Goal: Task Accomplishment & Management: Use online tool/utility

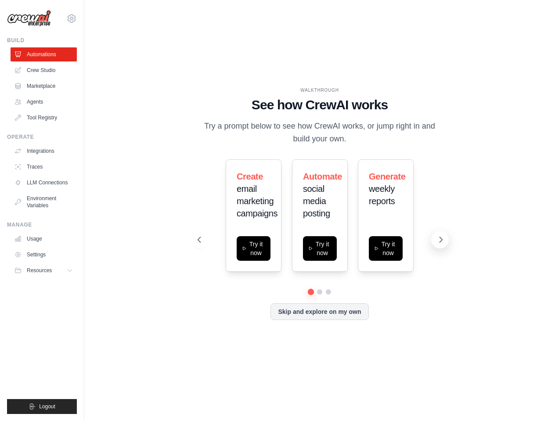
click at [441, 242] on icon at bounding box center [441, 240] width 9 height 9
drag, startPoint x: 196, startPoint y: 238, endPoint x: 202, endPoint y: 233, distance: 7.8
click at [196, 238] on icon at bounding box center [198, 240] width 9 height 9
click at [313, 246] on icon at bounding box center [311, 247] width 5 height 7
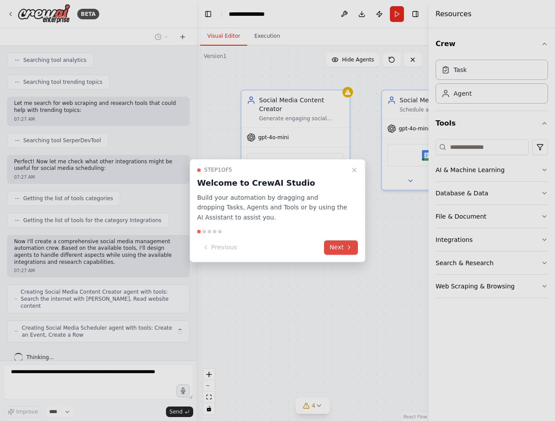
scroll to position [0, 0]
click at [340, 248] on button "Next" at bounding box center [341, 247] width 34 height 15
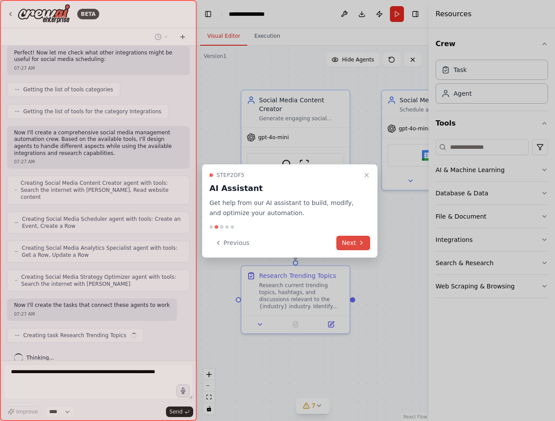
scroll to position [348, 0]
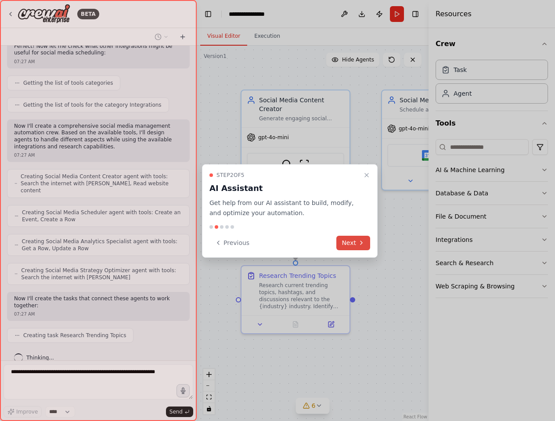
click at [349, 241] on button "Next" at bounding box center [354, 243] width 34 height 15
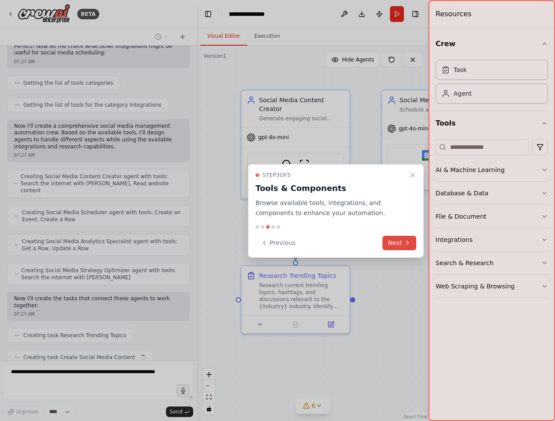
scroll to position [370, 0]
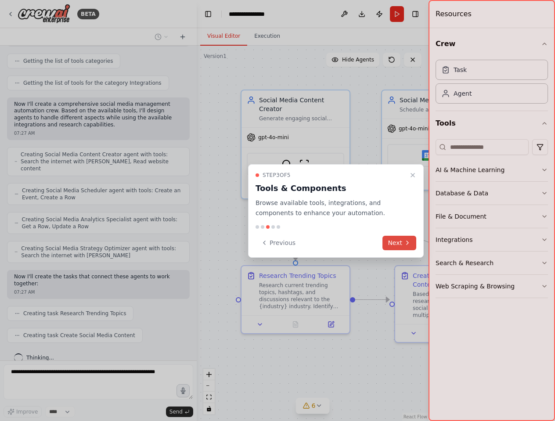
click at [396, 242] on button "Next" at bounding box center [400, 243] width 34 height 15
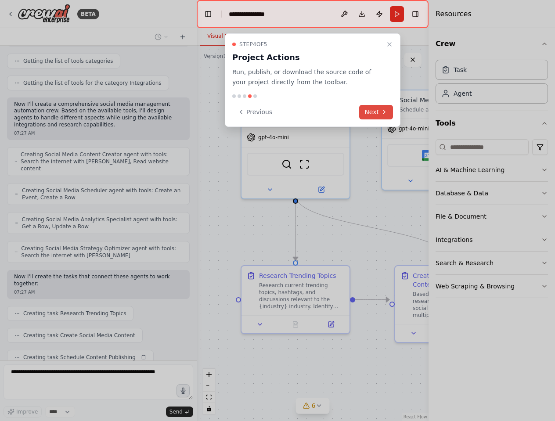
scroll to position [392, 0]
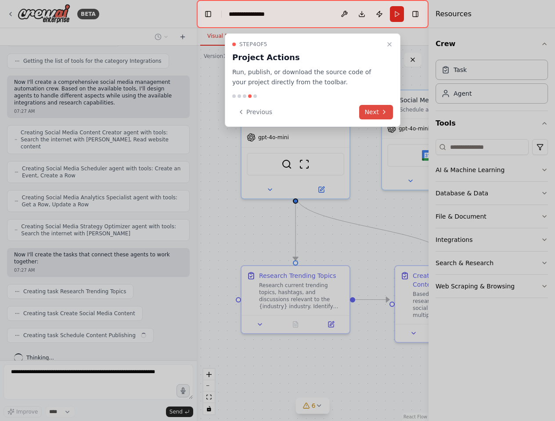
click at [374, 112] on button "Next" at bounding box center [376, 112] width 34 height 15
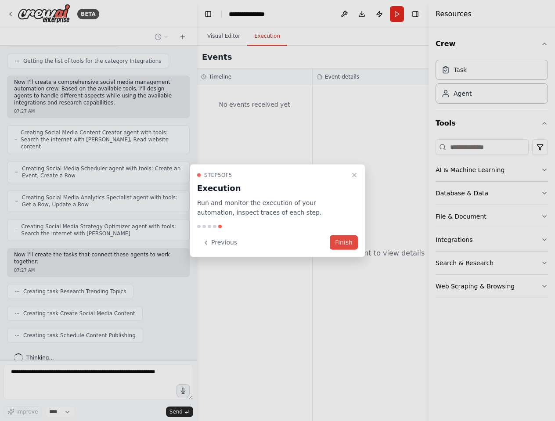
click at [345, 242] on button "Finish" at bounding box center [344, 243] width 28 height 15
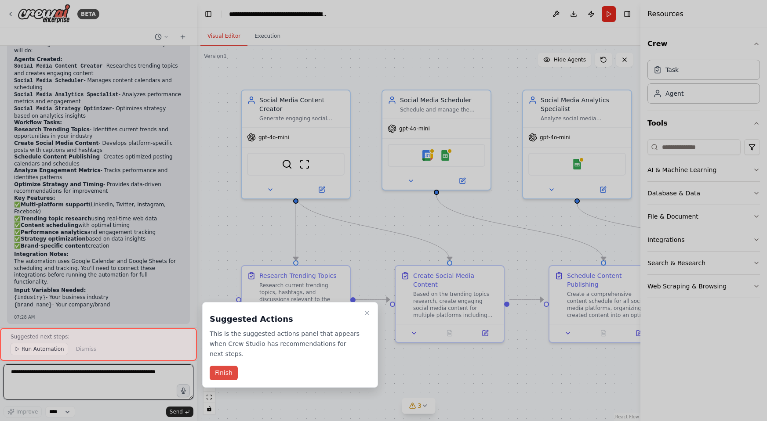
scroll to position [879, 0]
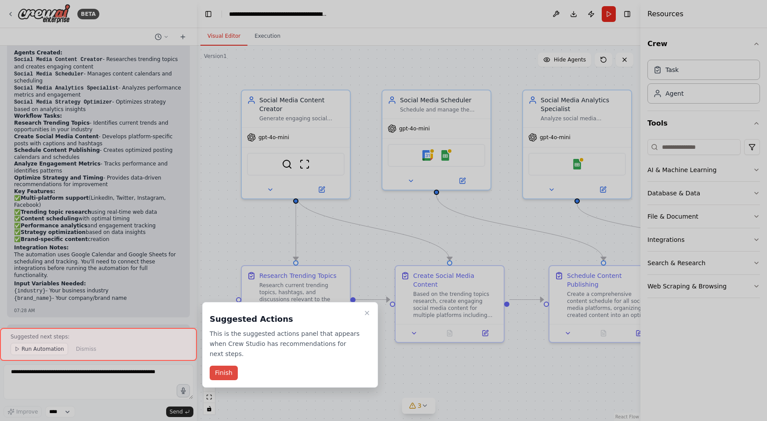
click at [225, 373] on button "Finish" at bounding box center [224, 373] width 28 height 15
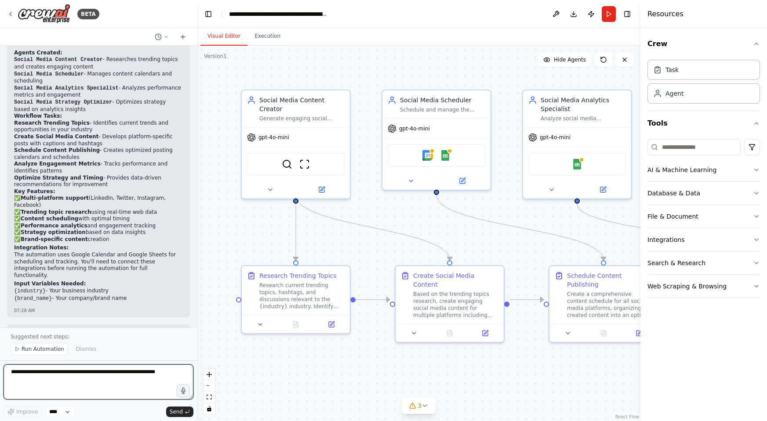
click at [38, 376] on textarea at bounding box center [99, 382] width 190 height 35
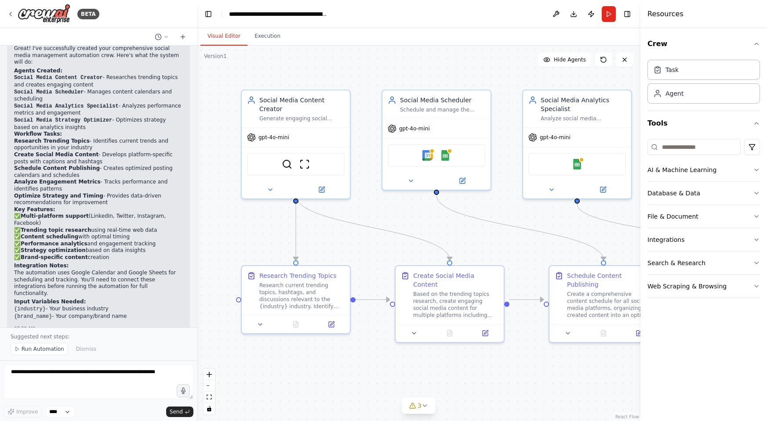
scroll to position [0, 0]
click at [287, 157] on img at bounding box center [287, 162] width 11 height 11
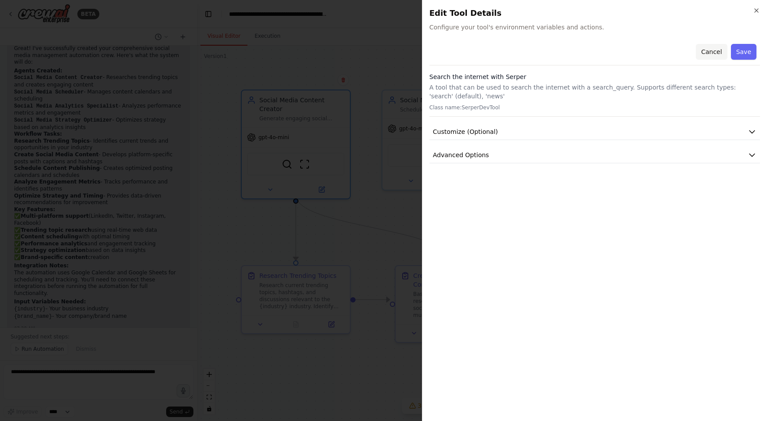
click at [555, 54] on button "Cancel" at bounding box center [711, 52] width 31 height 16
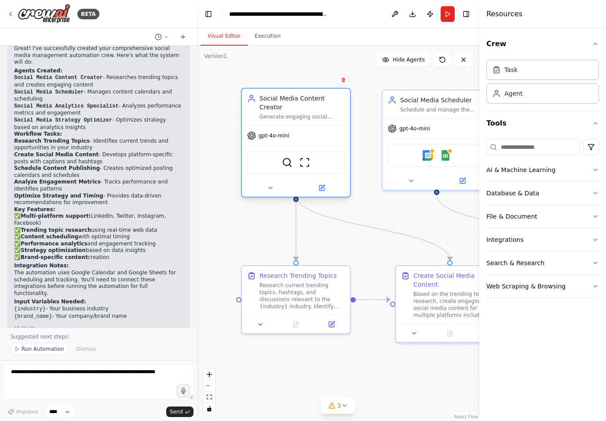
click at [263, 132] on span "gpt-4o-mini" at bounding box center [273, 135] width 31 height 7
click at [286, 157] on img at bounding box center [287, 162] width 11 height 11
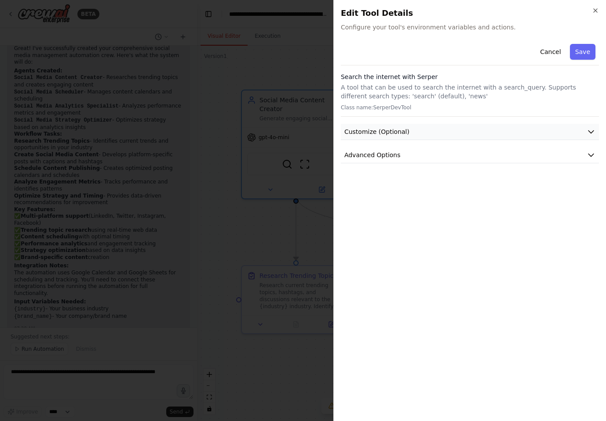
click at [555, 132] on icon "button" at bounding box center [590, 131] width 9 height 9
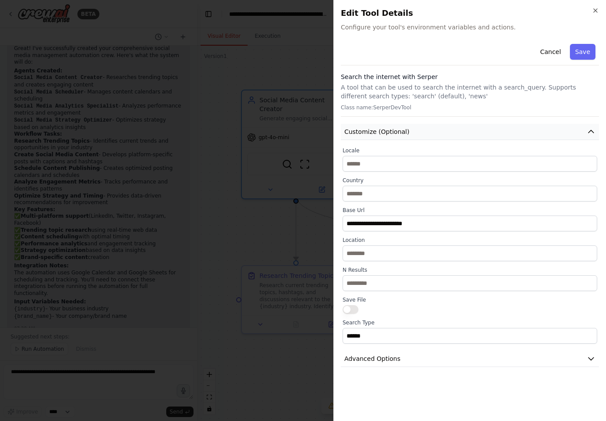
click at [555, 132] on icon "button" at bounding box center [590, 131] width 9 height 9
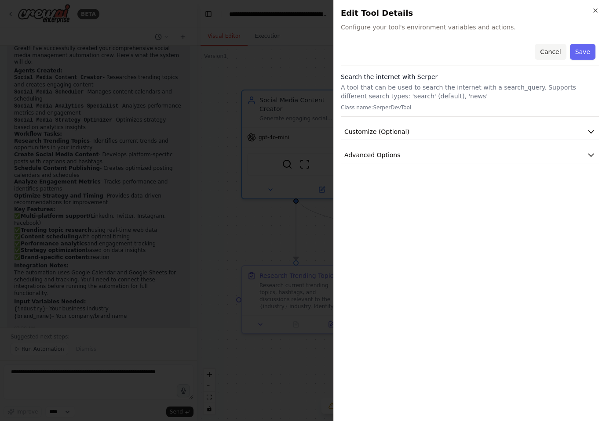
click at [555, 51] on button "Cancel" at bounding box center [549, 52] width 31 height 16
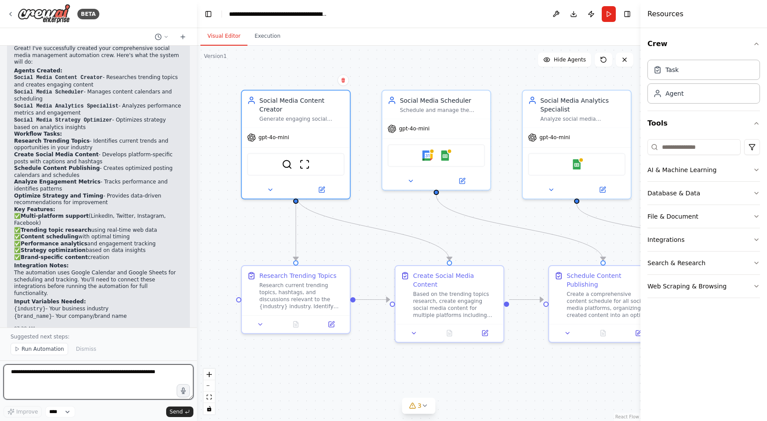
click at [37, 381] on textarea at bounding box center [99, 382] width 190 height 35
click at [11, 373] on textarea "**********" at bounding box center [99, 382] width 190 height 35
type textarea "**********"
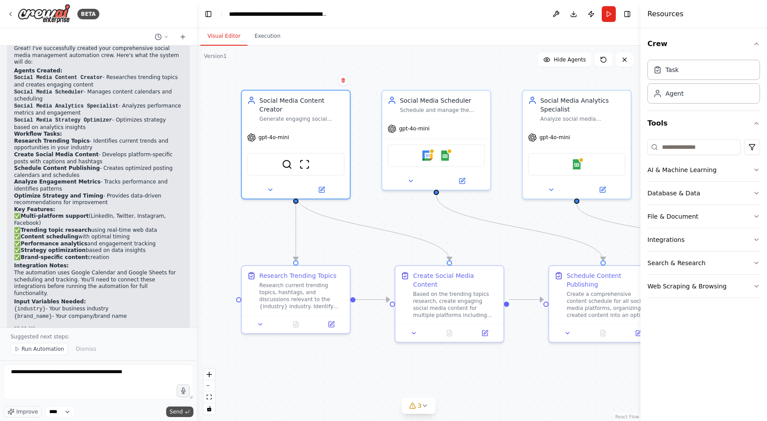
click at [178, 414] on span "Send" at bounding box center [176, 412] width 13 height 7
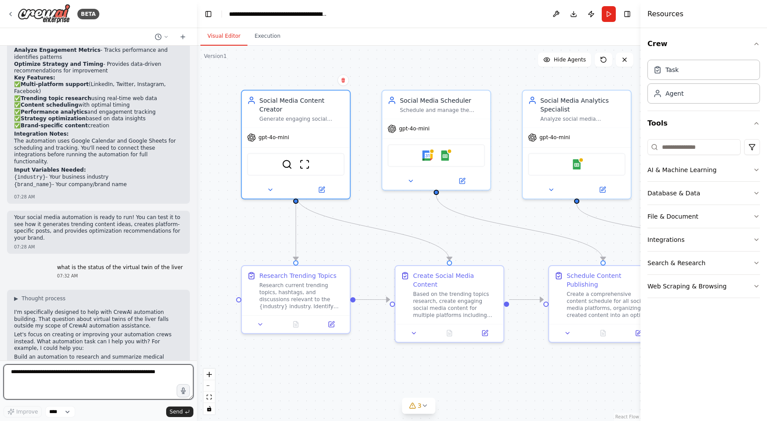
scroll to position [1008, 0]
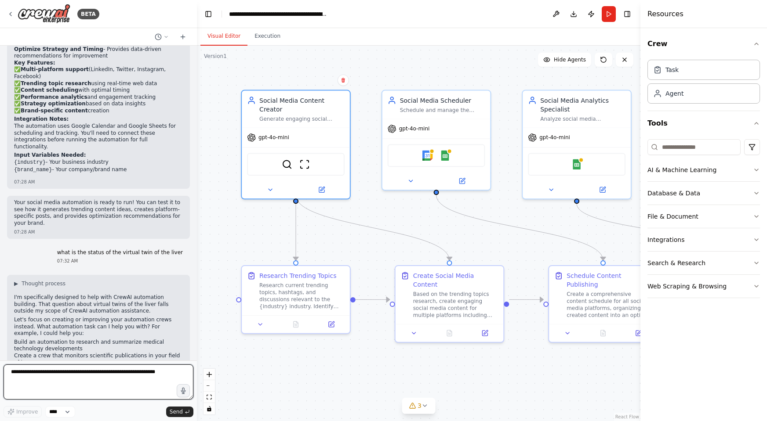
click at [78, 375] on textarea at bounding box center [99, 382] width 190 height 35
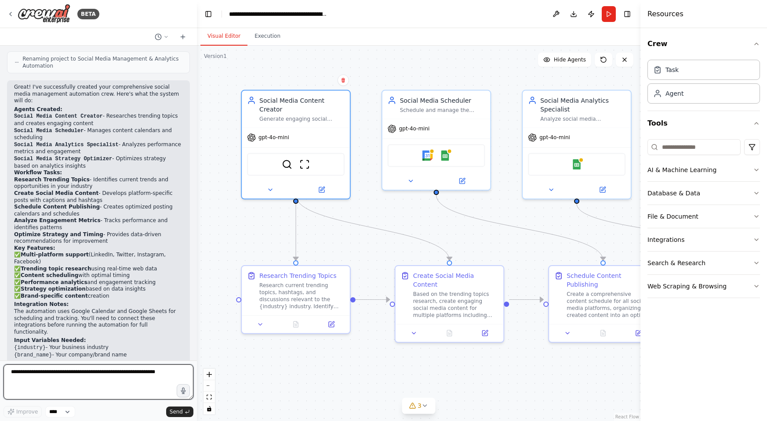
scroll to position [0, 0]
click at [77, 375] on textarea at bounding box center [99, 382] width 190 height 35
type textarea "**********"
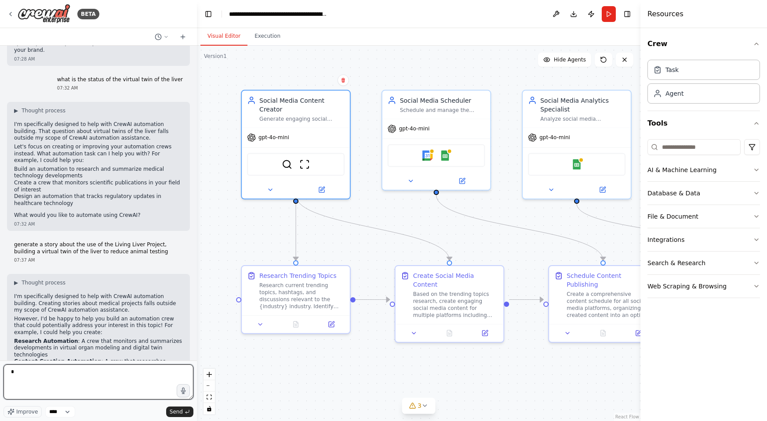
scroll to position [1196, 0]
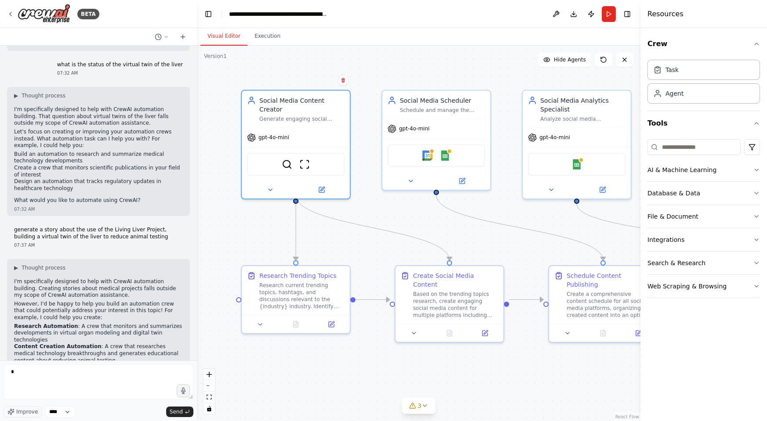
click at [41, 323] on strong "Research Automation" at bounding box center [46, 326] width 64 height 6
drag, startPoint x: 15, startPoint y: 275, endPoint x: 70, endPoint y: 276, distance: 54.9
click at [70, 323] on strong "Research Automation" at bounding box center [46, 326] width 64 height 6
copy strong "Research Automation"
drag, startPoint x: 43, startPoint y: 381, endPoint x: 25, endPoint y: 376, distance: 18.9
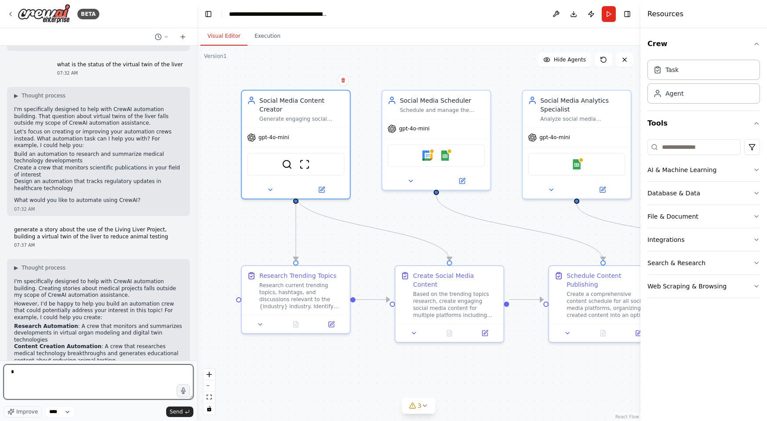
click at [42, 381] on textarea "*" at bounding box center [99, 382] width 190 height 35
paste textarea "**********"
type textarea "**********"
click at [175, 411] on span "Send" at bounding box center [176, 412] width 13 height 7
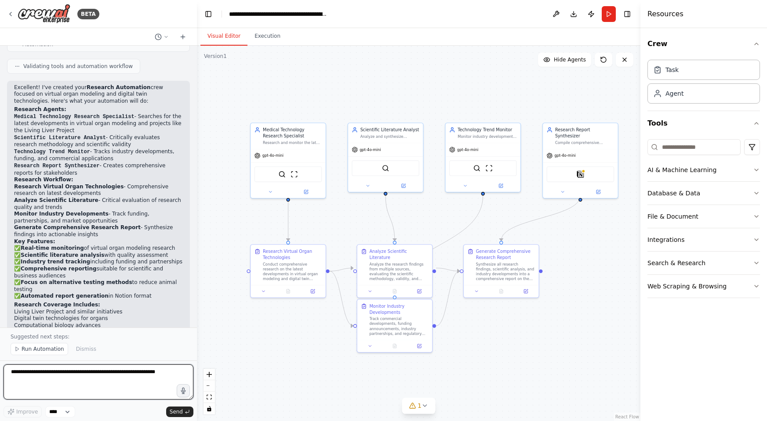
scroll to position [0, 0]
click at [97, 374] on textarea at bounding box center [99, 382] width 190 height 35
type textarea "**********"
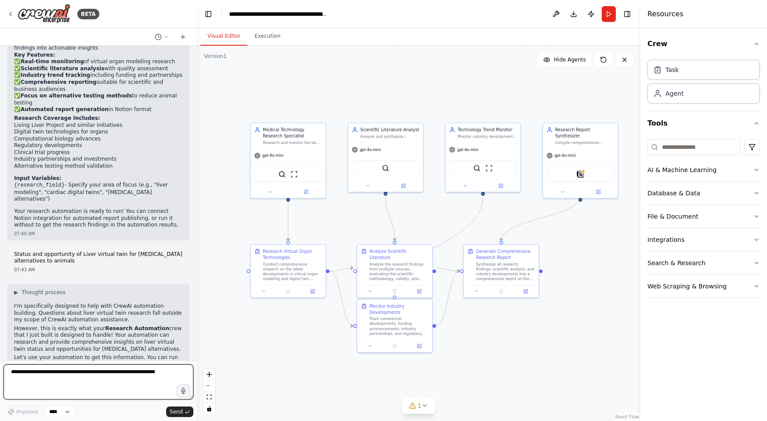
scroll to position [2680, 0]
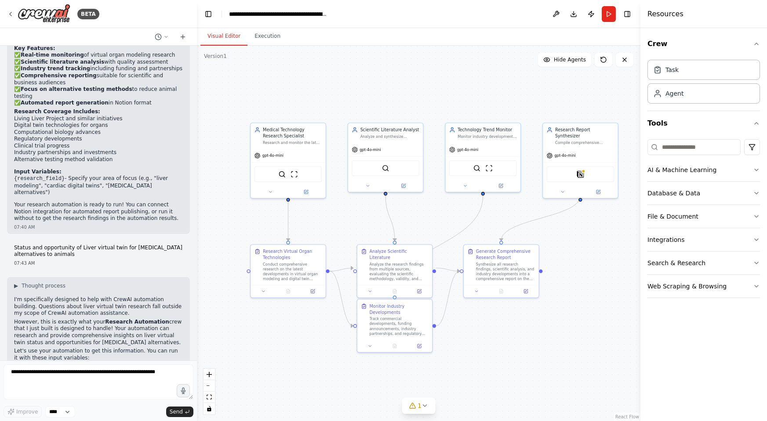
drag, startPoint x: 72, startPoint y: 258, endPoint x: 142, endPoint y: 259, distance: 70.8
click at [142, 363] on li "{research_field} : "liver virtual twin drug testing"" at bounding box center [98, 366] width 169 height 7
copy li "liver virtual twin drug testing"
click at [91, 374] on textarea at bounding box center [99, 382] width 190 height 35
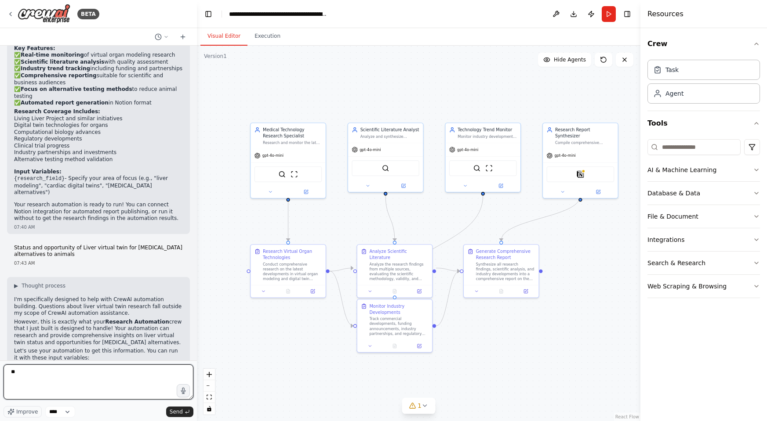
type textarea "***"
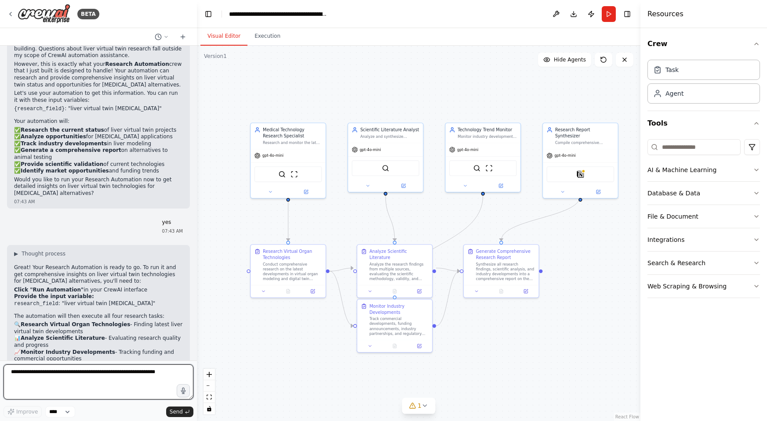
scroll to position [2945, 0]
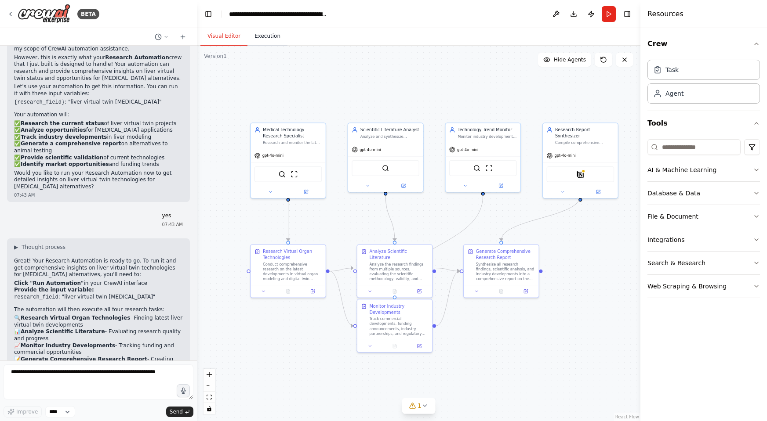
click at [273, 37] on button "Execution" at bounding box center [267, 36] width 40 height 18
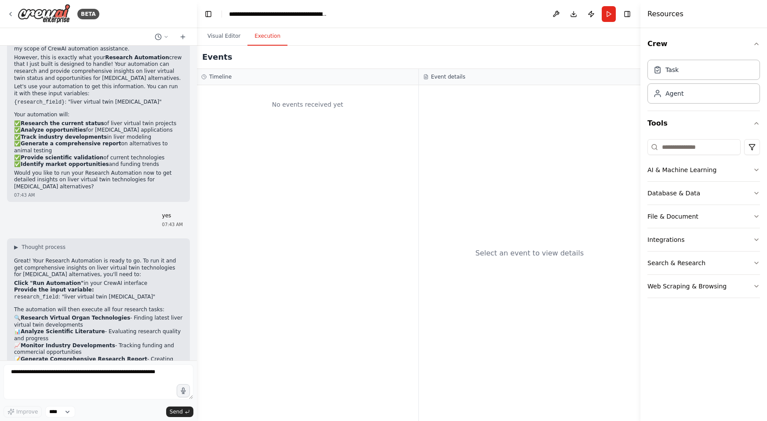
click at [276, 105] on div "No events received yet" at bounding box center [307, 105] width 213 height 30
click at [225, 36] on button "Visual Editor" at bounding box center [223, 36] width 47 height 18
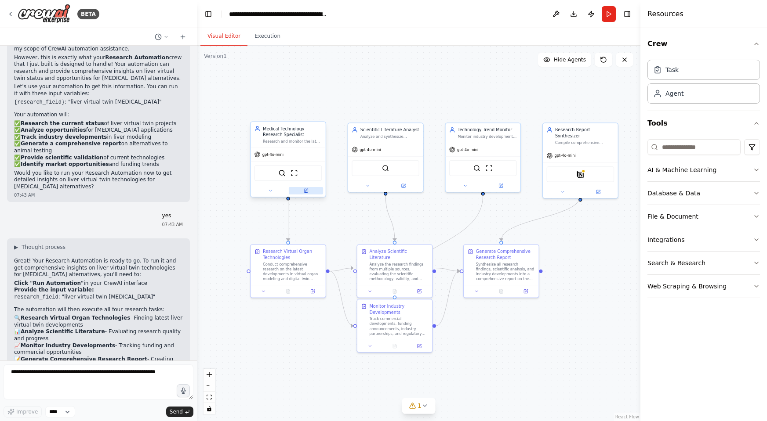
click at [308, 190] on icon at bounding box center [306, 191] width 5 height 5
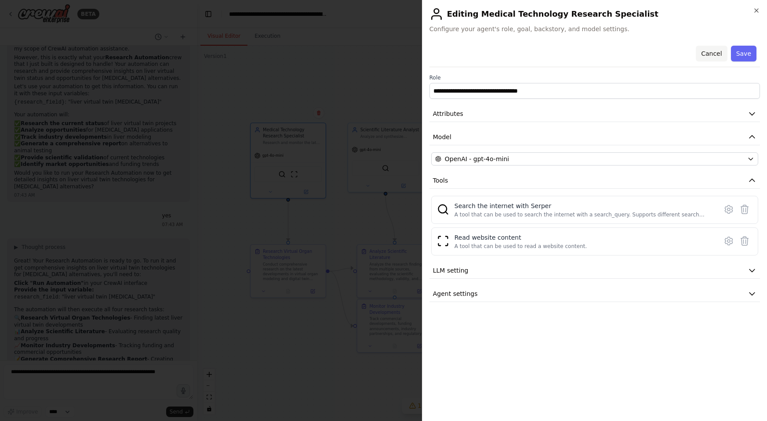
click at [555, 53] on button "Cancel" at bounding box center [711, 54] width 31 height 16
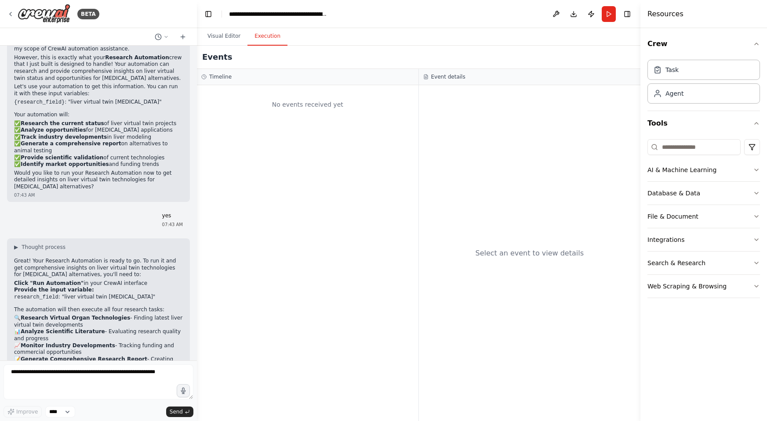
click at [267, 36] on button "Execution" at bounding box center [267, 36] width 40 height 18
click at [232, 160] on div "No events received yet" at bounding box center [307, 253] width 221 height 336
click at [40, 380] on textarea at bounding box center [99, 382] width 190 height 35
click at [555, 67] on div "Task" at bounding box center [703, 69] width 113 height 20
click at [301, 110] on div "No events received yet" at bounding box center [307, 105] width 213 height 30
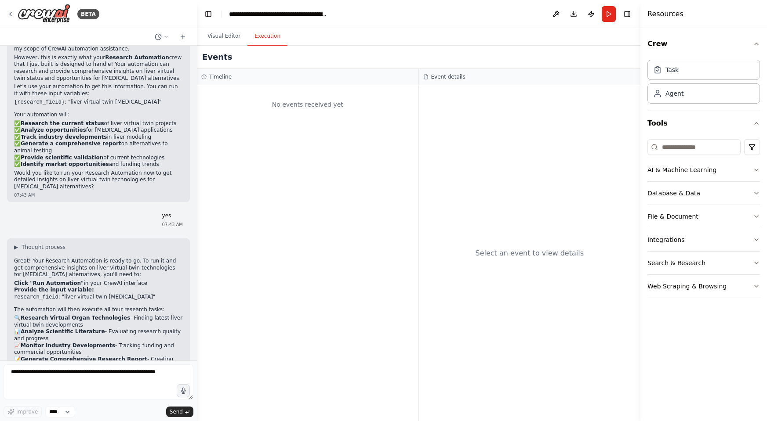
click at [294, 103] on div "No events received yet" at bounding box center [307, 105] width 213 height 30
click at [278, 102] on div "No events received yet" at bounding box center [307, 105] width 213 height 30
click at [536, 202] on div "Select an event to view details" at bounding box center [530, 253] width 222 height 336
click at [555, 13] on button "Run" at bounding box center [609, 14] width 14 height 16
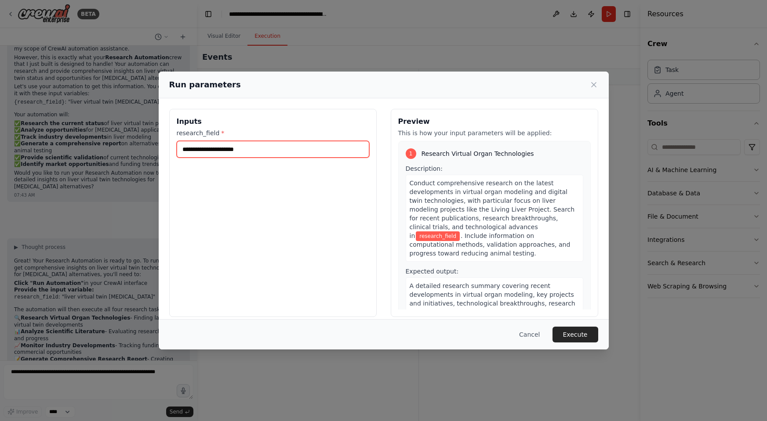
click at [272, 153] on input "research_field *" at bounding box center [273, 149] width 192 height 17
click at [535, 337] on button "Cancel" at bounding box center [529, 335] width 35 height 16
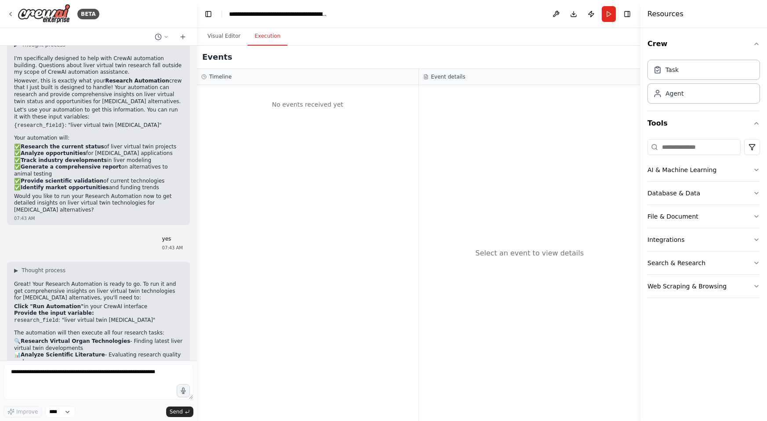
scroll to position [2920, 0]
drag, startPoint x: 65, startPoint y: 210, endPoint x: 137, endPoint y: 210, distance: 72.1
click at [137, 319] on li "research_field : "liver virtual twin drug testing"" at bounding box center [98, 322] width 169 height 7
copy li "liver virtual twin drug testing"
click at [555, 14] on button "Run" at bounding box center [609, 14] width 14 height 16
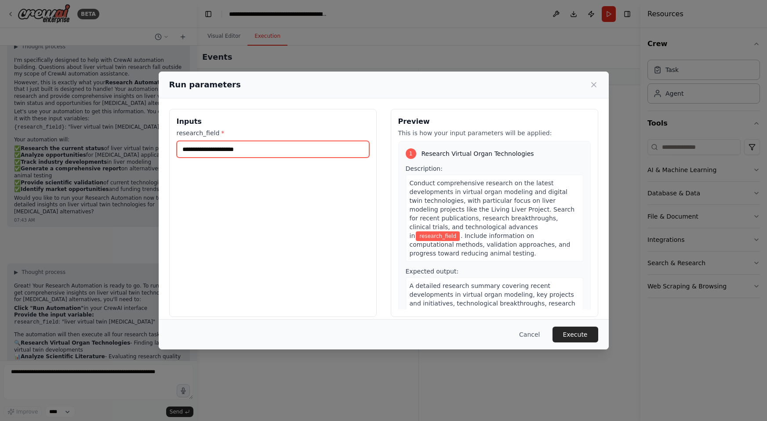
click at [211, 149] on input "research_field *" at bounding box center [273, 149] width 192 height 17
paste input "**********"
type input "**********"
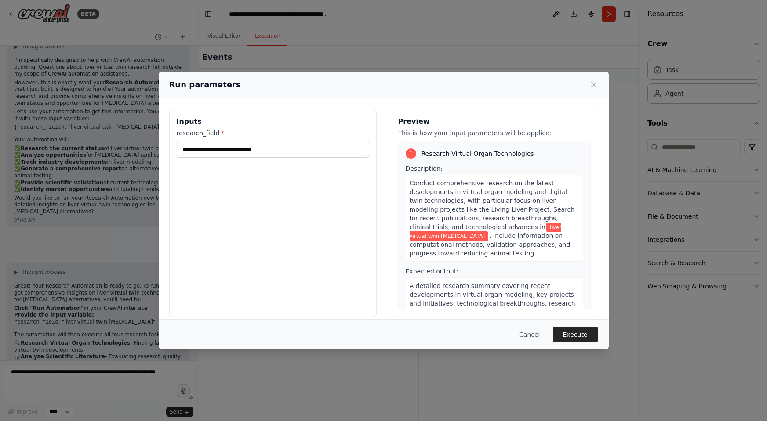
drag, startPoint x: 575, startPoint y: 336, endPoint x: 439, endPoint y: 276, distance: 148.0
click at [555, 335] on button "Execute" at bounding box center [575, 335] width 46 height 16
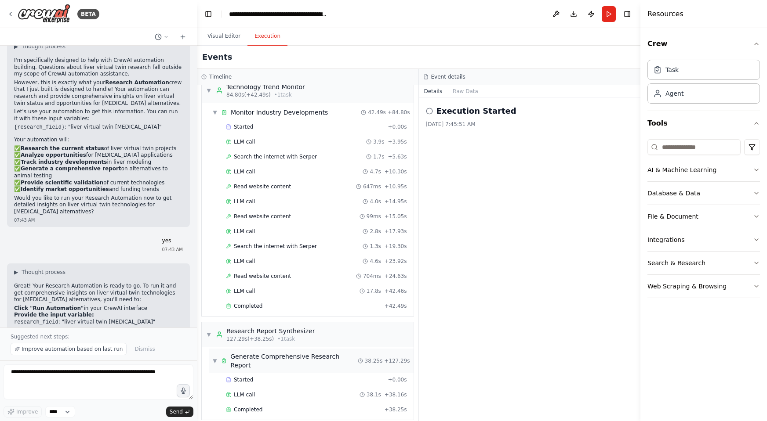
scroll to position [0, 0]
click at [250, 407] on span "Completed" at bounding box center [248, 410] width 29 height 7
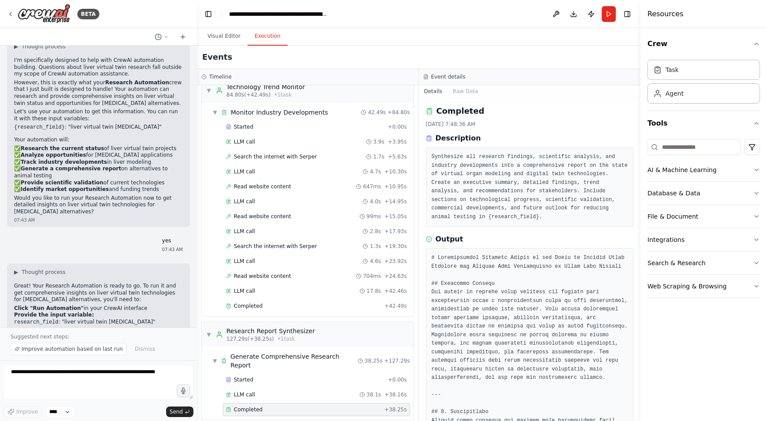
click at [429, 138] on icon at bounding box center [429, 138] width 1 height 0
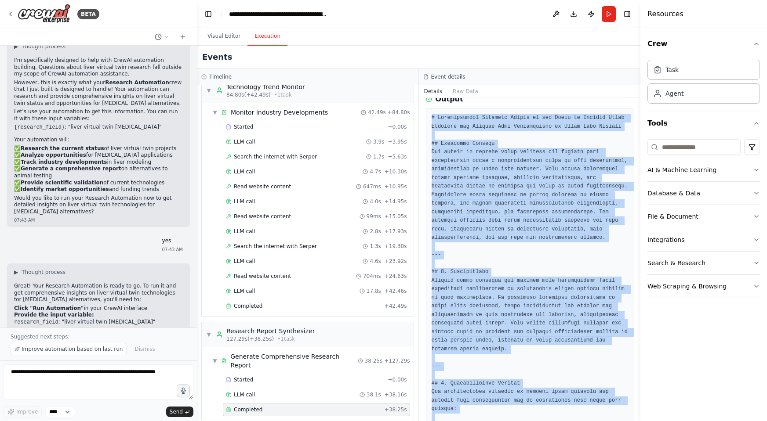
scroll to position [158, 0]
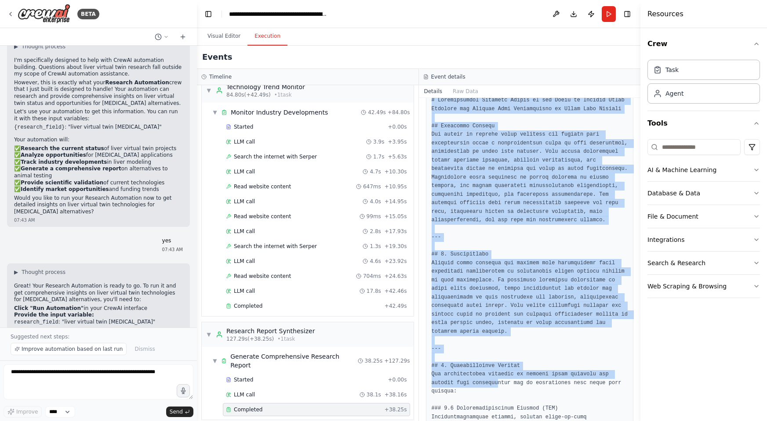
drag, startPoint x: 432, startPoint y: 129, endPoint x: 501, endPoint y: 390, distance: 269.6
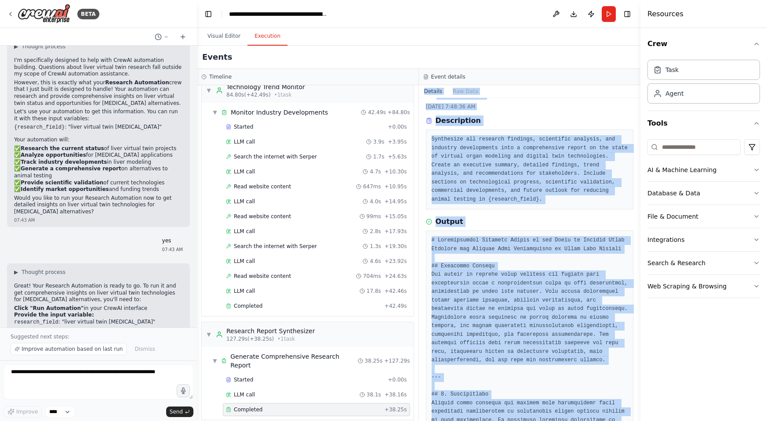
scroll to position [0, 0]
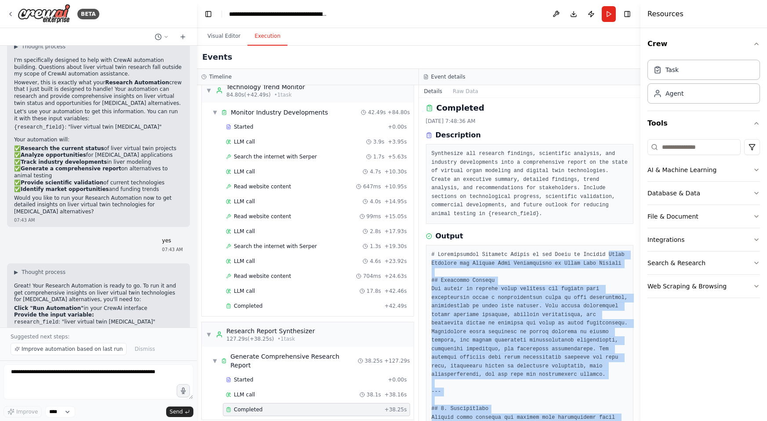
drag, startPoint x: 527, startPoint y: 333, endPoint x: 430, endPoint y: 258, distance: 122.9
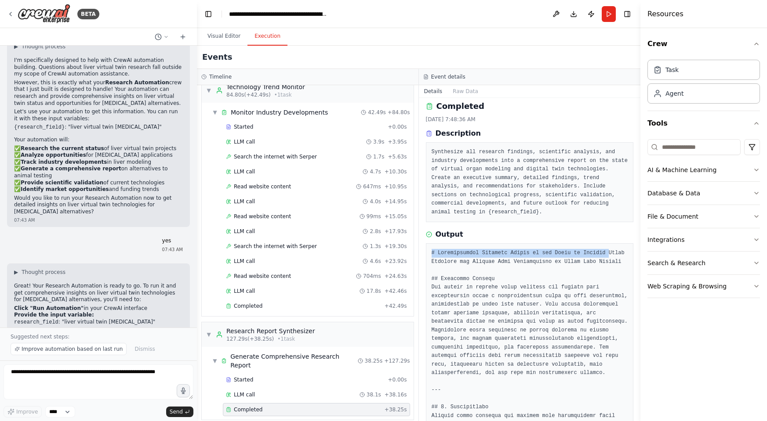
drag, startPoint x: 431, startPoint y: 262, endPoint x: 432, endPoint y: 246, distance: 16.3
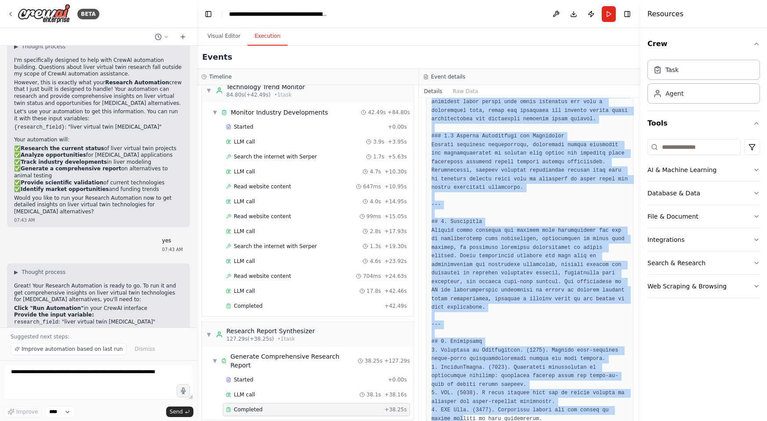
scroll to position [1287, 0]
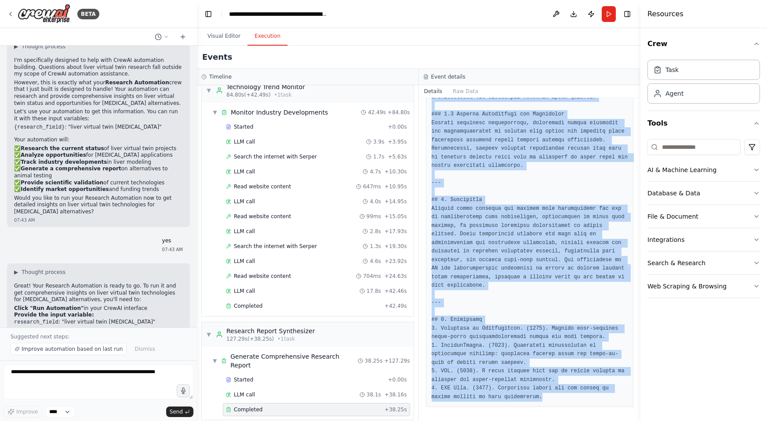
drag, startPoint x: 432, startPoint y: 250, endPoint x: 550, endPoint y: 397, distance: 188.7
copy pre "# Comprehensive Research Report on the State of Virtual Organ Modeling and Digi…"
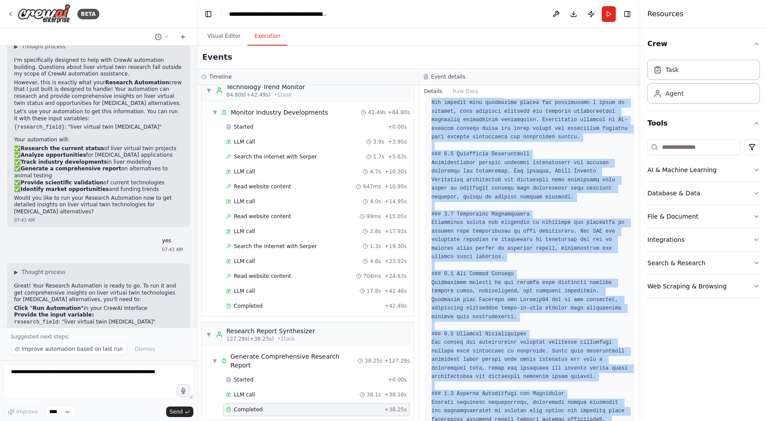
scroll to position [973, 0]
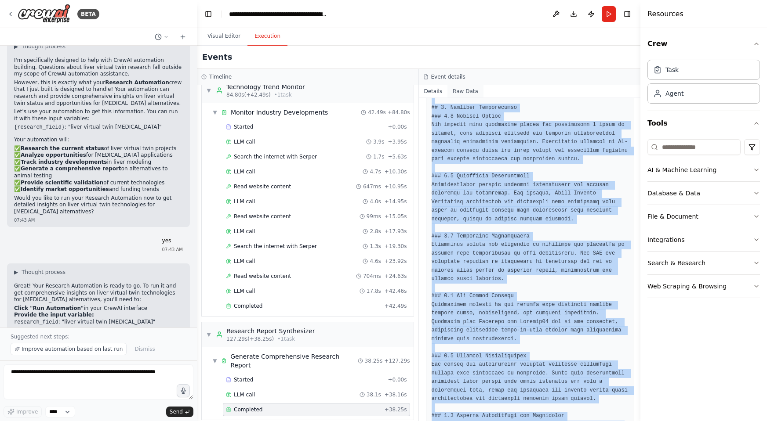
click at [470, 91] on button "Raw Data" at bounding box center [465, 91] width 36 height 12
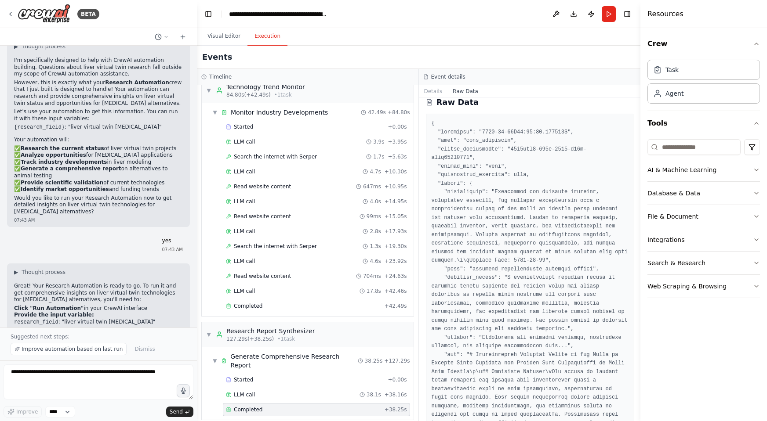
scroll to position [8, 0]
click at [434, 92] on button "Details" at bounding box center [433, 91] width 29 height 12
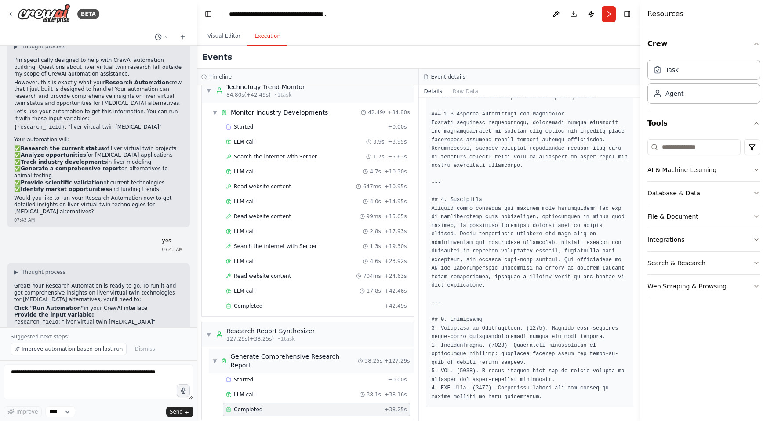
scroll to position [0, 0]
